Goal: Navigation & Orientation: Understand site structure

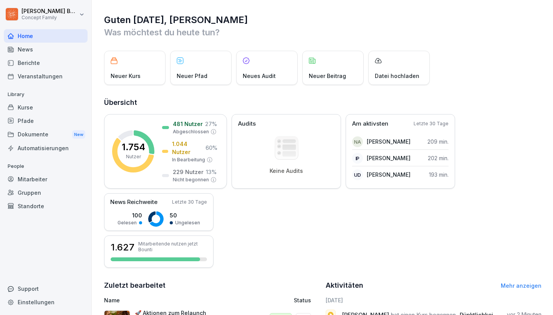
click at [52, 201] on div "Standorte" at bounding box center [46, 205] width 84 height 13
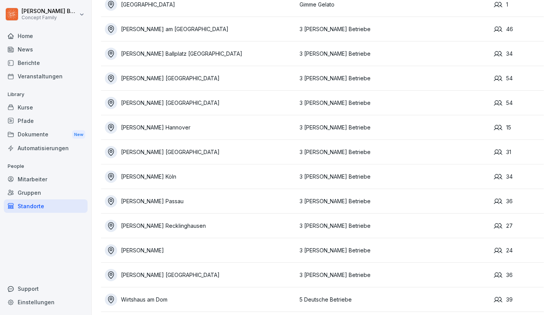
scroll to position [1544, 0]
click at [164, 179] on div "[PERSON_NAME] Köln" at bounding box center [200, 176] width 191 height 12
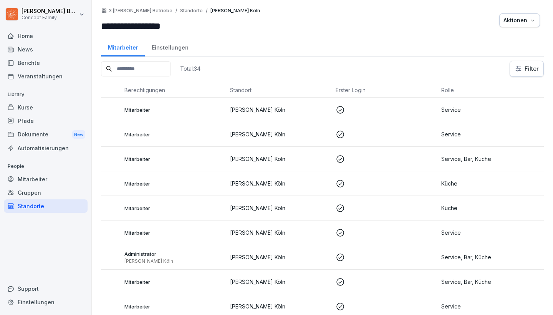
click at [180, 54] on div "Einstellungen" at bounding box center [170, 47] width 50 height 20
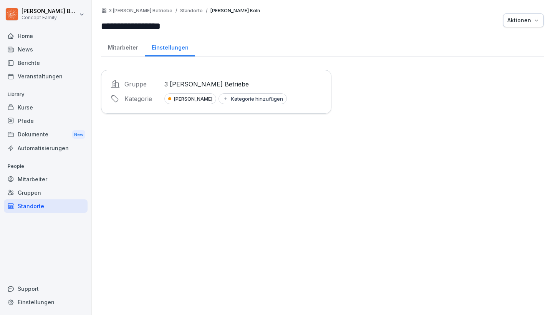
click at [38, 62] on div "Berichte" at bounding box center [46, 62] width 84 height 13
click at [43, 59] on div "Berichte" at bounding box center [46, 62] width 84 height 13
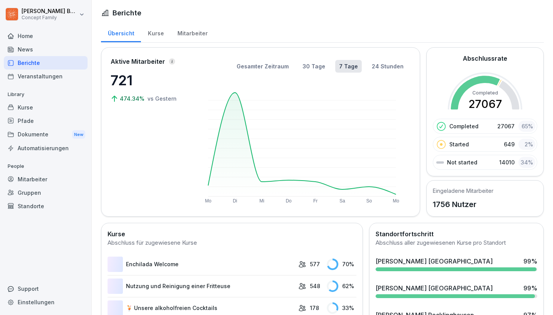
click at [33, 38] on div "Home" at bounding box center [46, 35] width 84 height 13
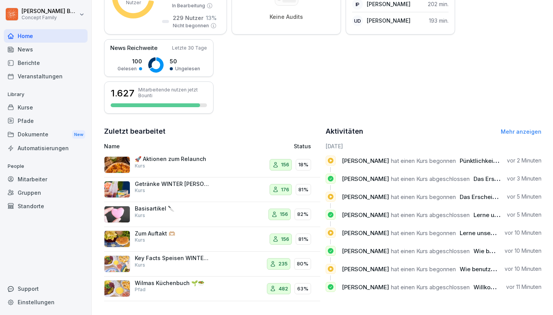
scroll to position [153, 0]
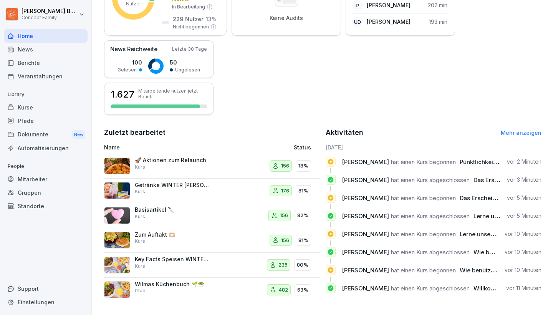
click at [522, 134] on link "Mehr anzeigen" at bounding box center [520, 132] width 41 height 7
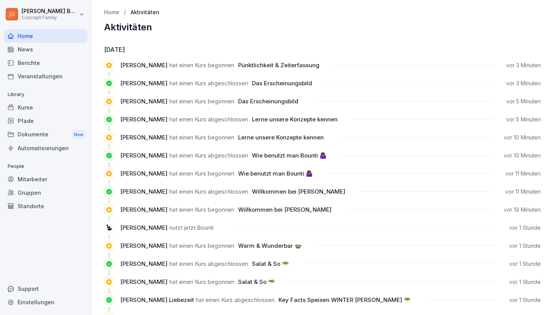
click at [57, 63] on div "Berichte" at bounding box center [46, 62] width 84 height 13
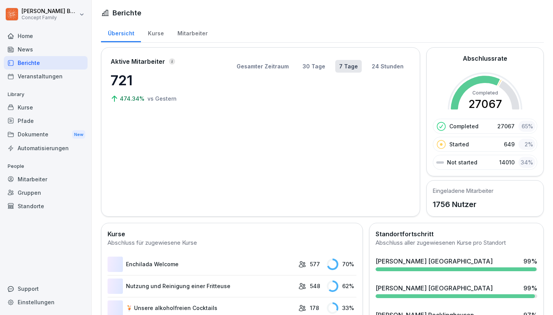
click at [21, 63] on div "Berichte" at bounding box center [46, 62] width 84 height 13
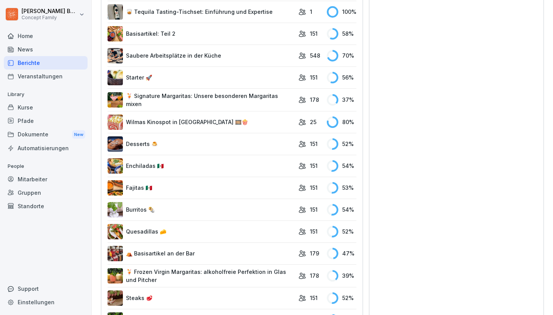
scroll to position [3254, 0]
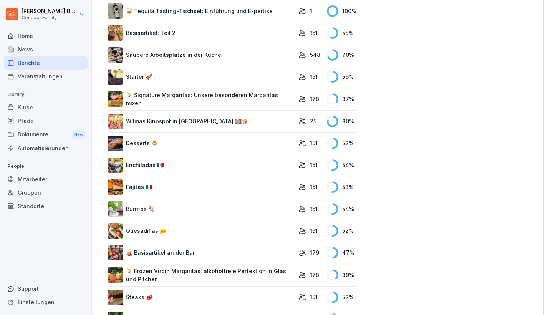
click at [43, 75] on div "Veranstaltungen" at bounding box center [46, 75] width 84 height 13
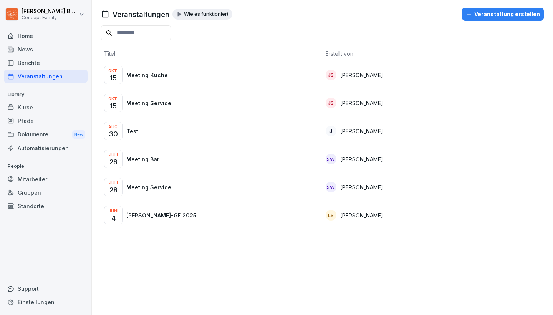
click at [41, 105] on div "Kurse" at bounding box center [46, 107] width 84 height 13
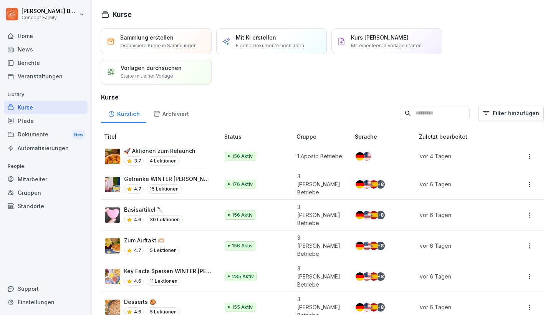
click at [39, 122] on div "Pfade" at bounding box center [46, 120] width 84 height 13
